Goal: Navigation & Orientation: Find specific page/section

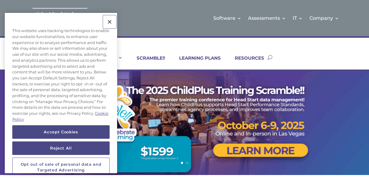
click at [108, 25] on button "Close" at bounding box center [109, 21] width 13 height 13
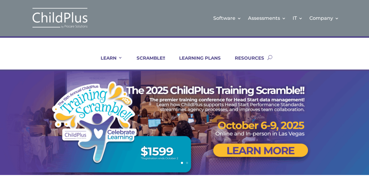
click at [66, 27] on img at bounding box center [60, 18] width 60 height 22
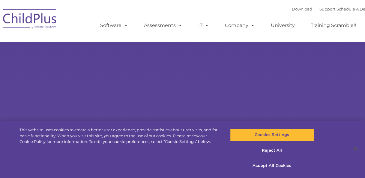
select select "MEDIUM"
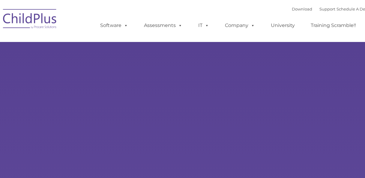
type input ""
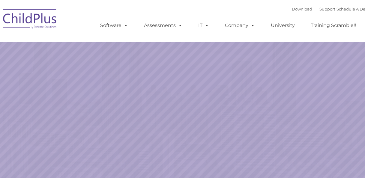
select select "MEDIUM"
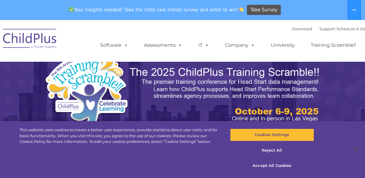
click at [30, 40] on img at bounding box center [30, 40] width 60 height 30
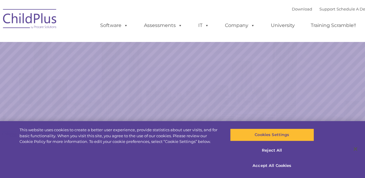
select select "MEDIUM"
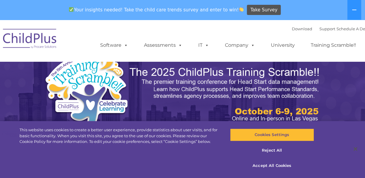
click at [32, 42] on img at bounding box center [30, 40] width 60 height 30
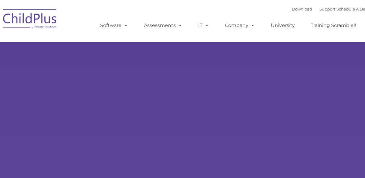
type input ""
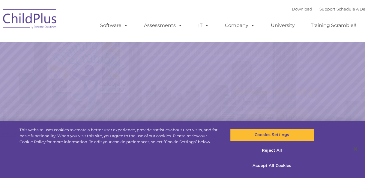
select select "MEDIUM"
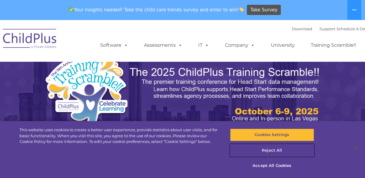
click at [274, 151] on button "Reject All" at bounding box center [272, 150] width 84 height 13
